Goal: Information Seeking & Learning: Find specific fact

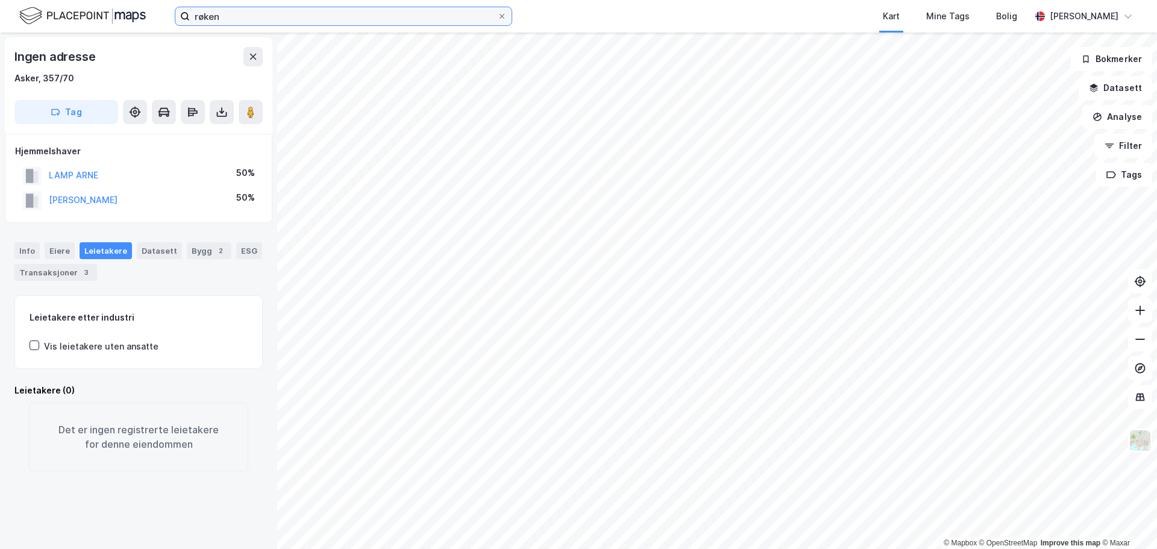
click at [247, 11] on input "røken" at bounding box center [343, 16] width 307 height 18
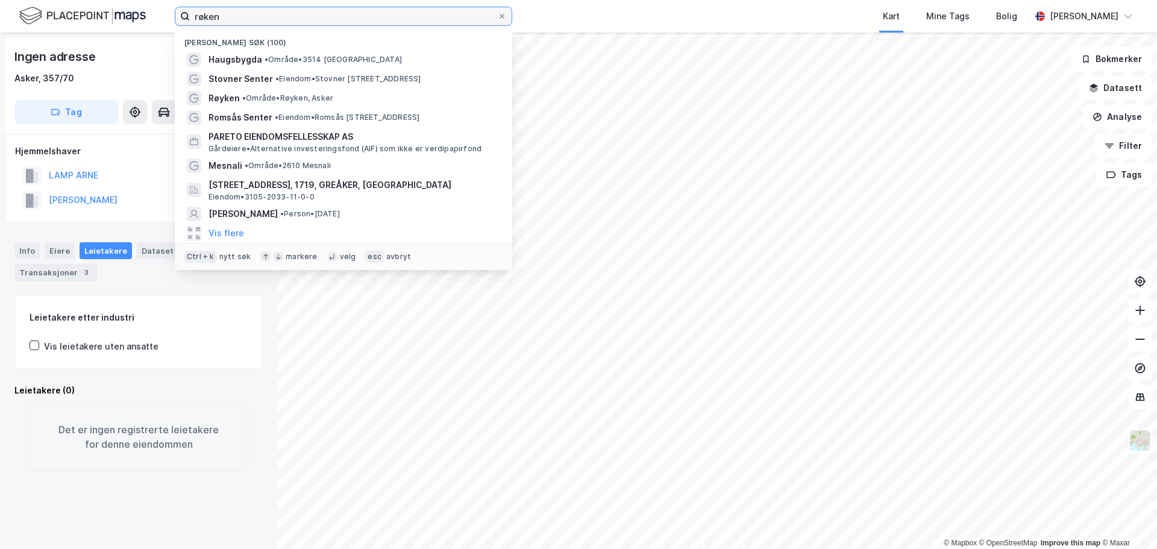
click at [247, 11] on input "røken" at bounding box center [343, 16] width 307 height 18
paste input "[PERSON_NAME]"
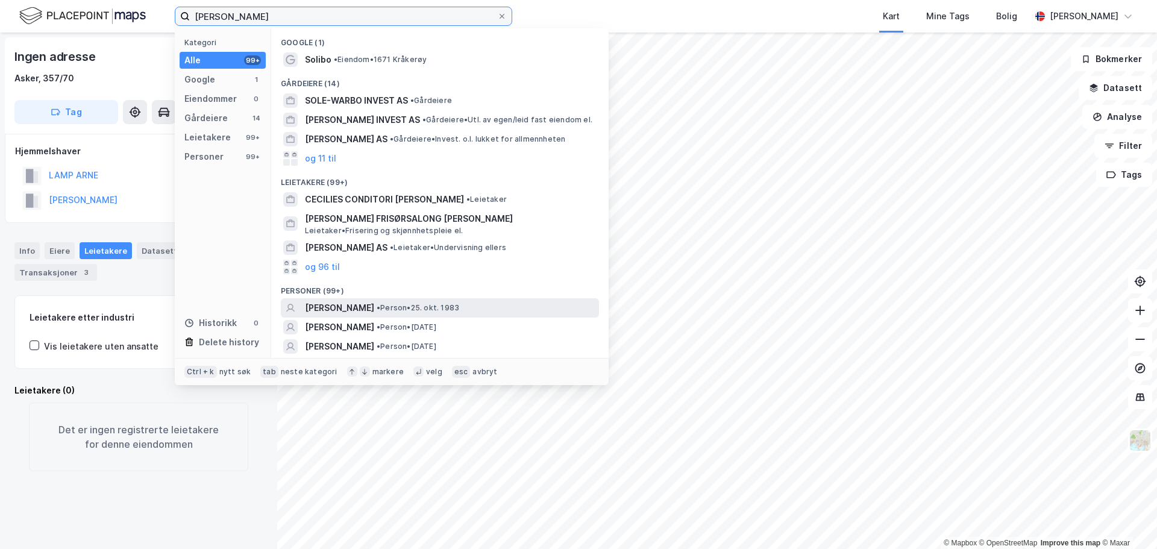
type input "[PERSON_NAME]"
click at [480, 313] on div "[PERSON_NAME] • Person • [DATE]" at bounding box center [451, 308] width 292 height 14
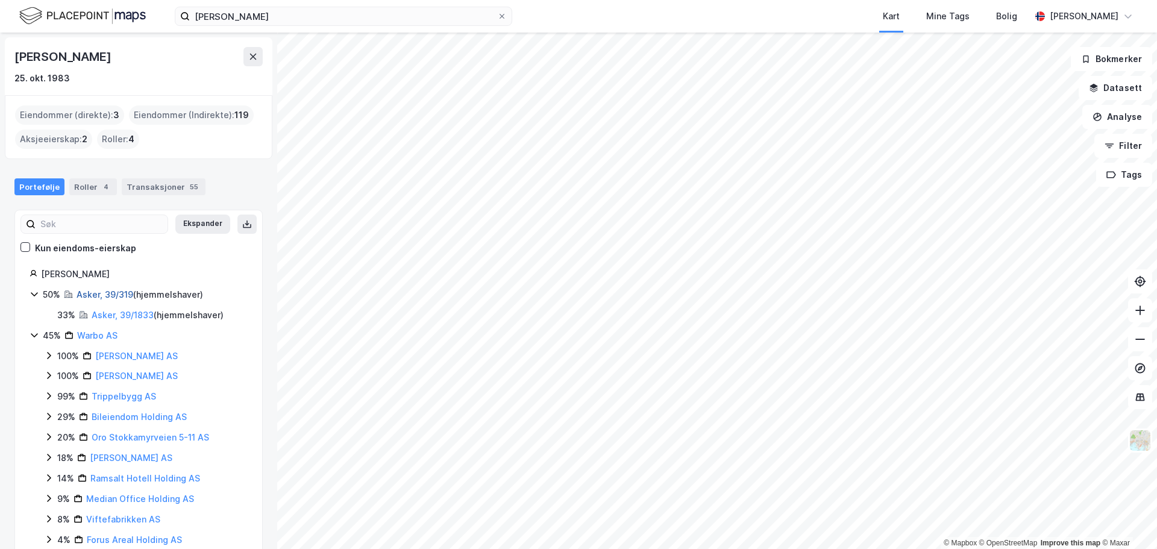
click at [107, 292] on link "Asker, 39/319" at bounding box center [105, 294] width 57 height 10
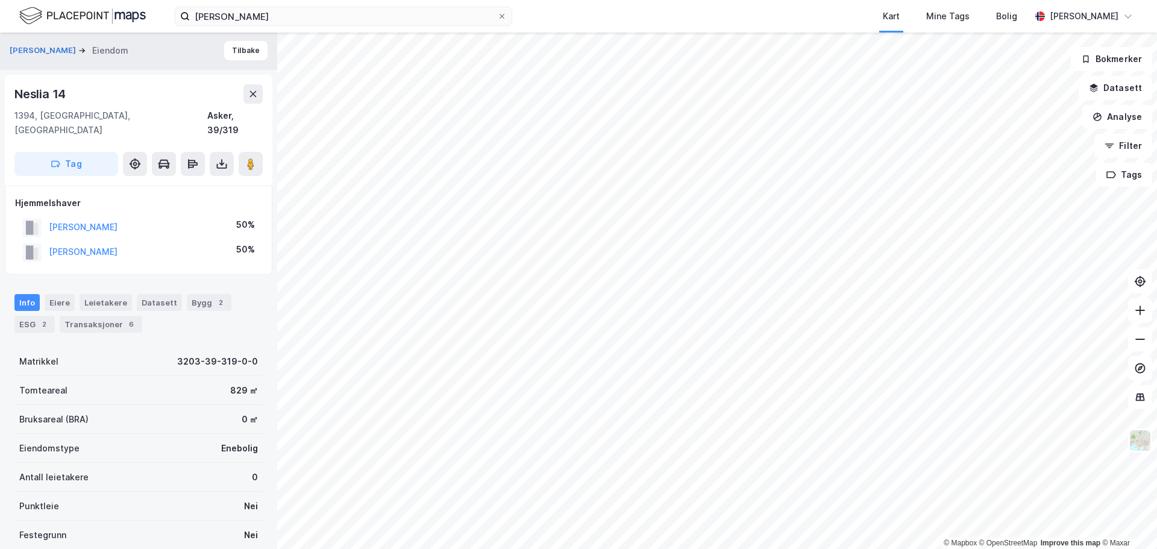
scroll to position [157, 0]
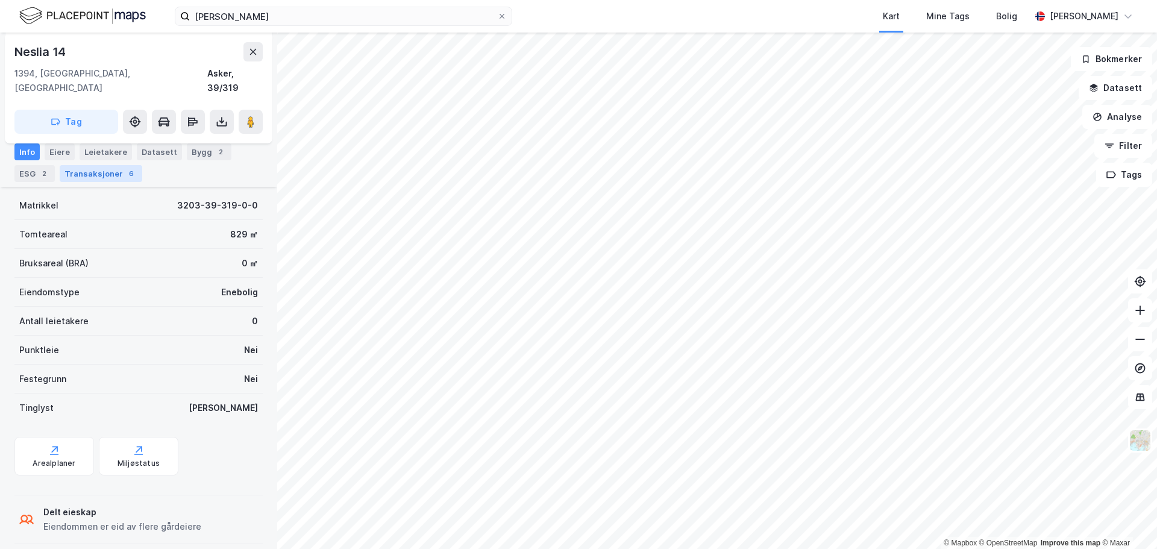
click at [104, 181] on div "Transaksjoner 6" at bounding box center [101, 173] width 83 height 17
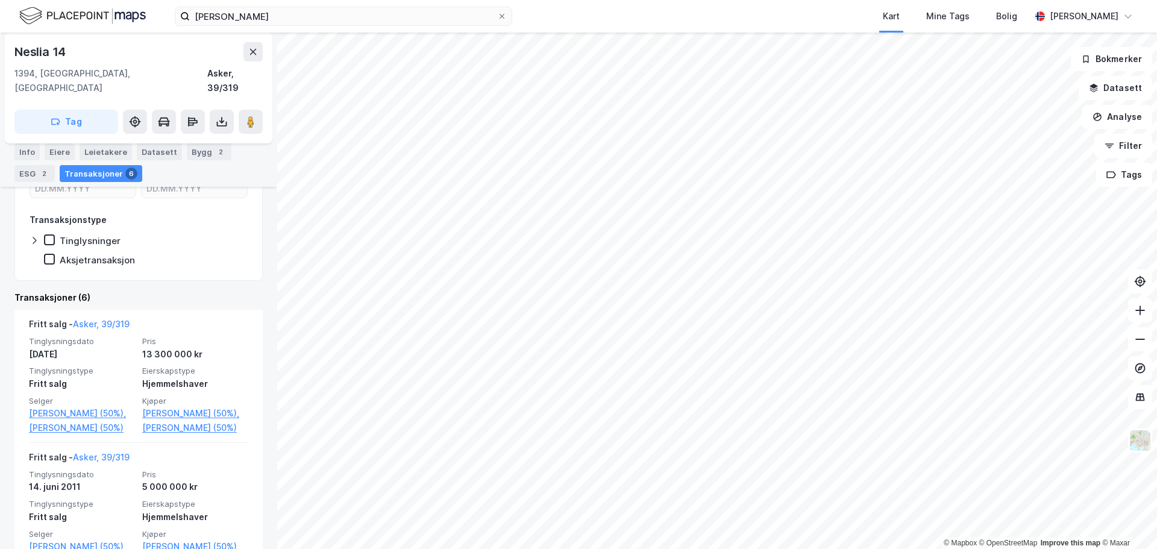
scroll to position [278, 0]
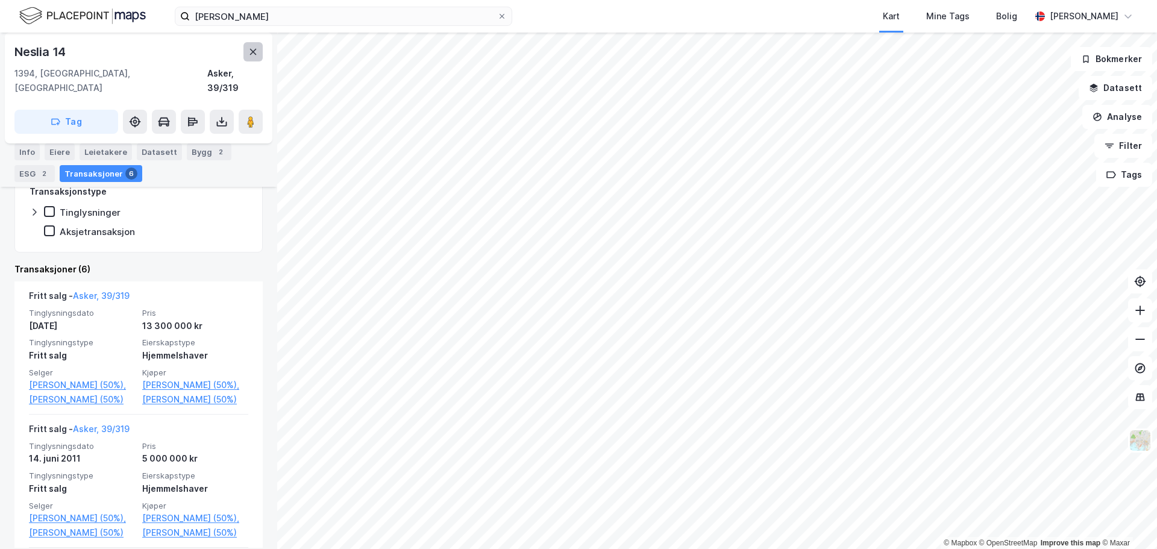
click at [254, 48] on icon at bounding box center [253, 52] width 10 height 10
